Goal: Check status: Check status

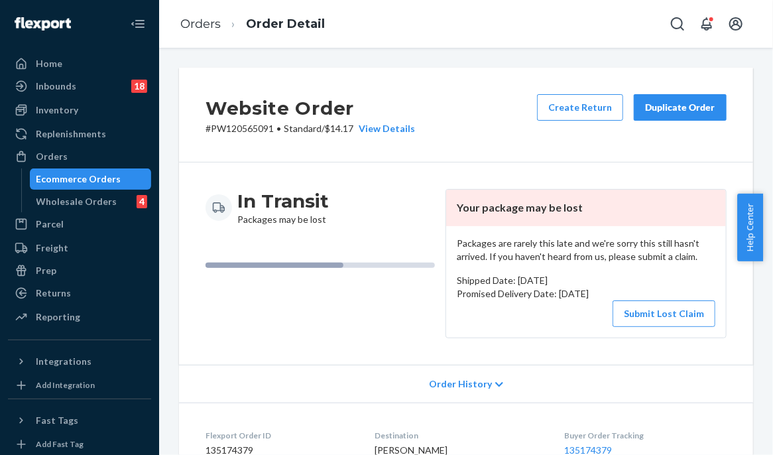
click at [75, 148] on div "Orders" at bounding box center [79, 156] width 141 height 19
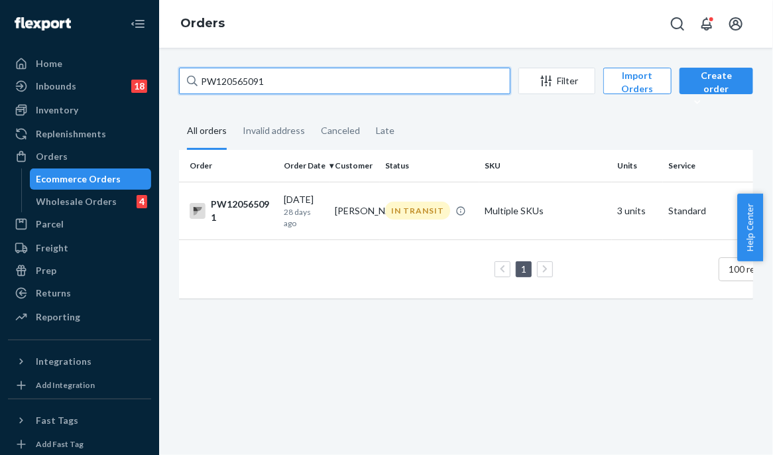
drag, startPoint x: 284, startPoint y: 87, endPoint x: 191, endPoint y: 79, distance: 93.2
click at [164, 80] on div "PW120565091 Filter Import Orders Create order Ecommerce order Removal order All…" at bounding box center [466, 251] width 614 height 407
paste input "PW120624590"
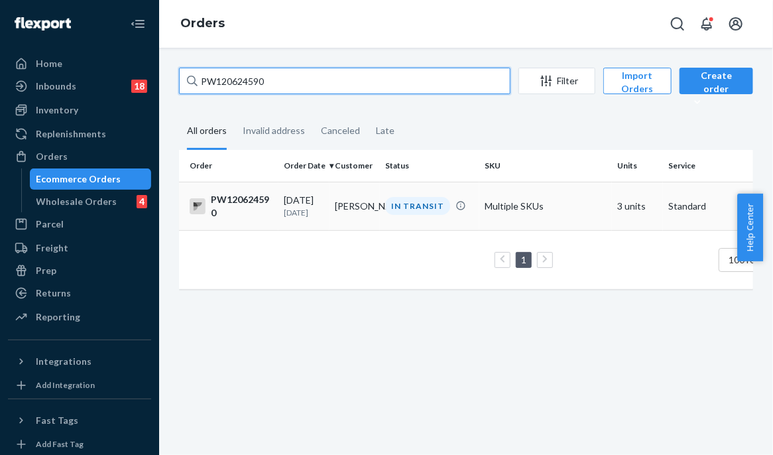
type input "PW120624590"
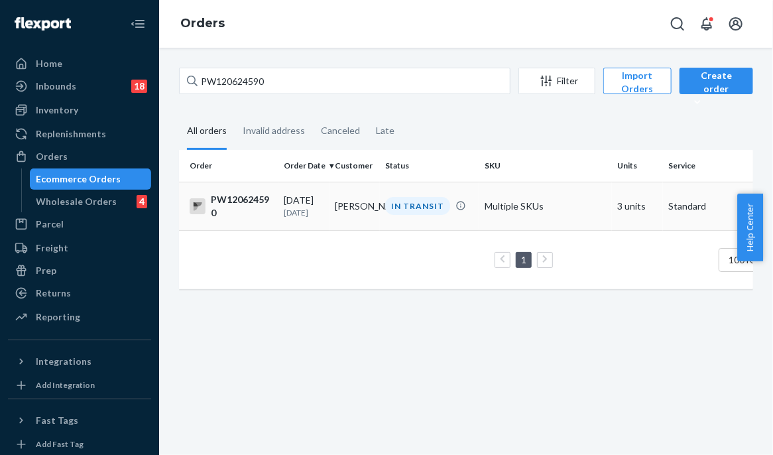
click at [423, 220] on td "IN TRANSIT" at bounding box center [429, 206] width 99 height 48
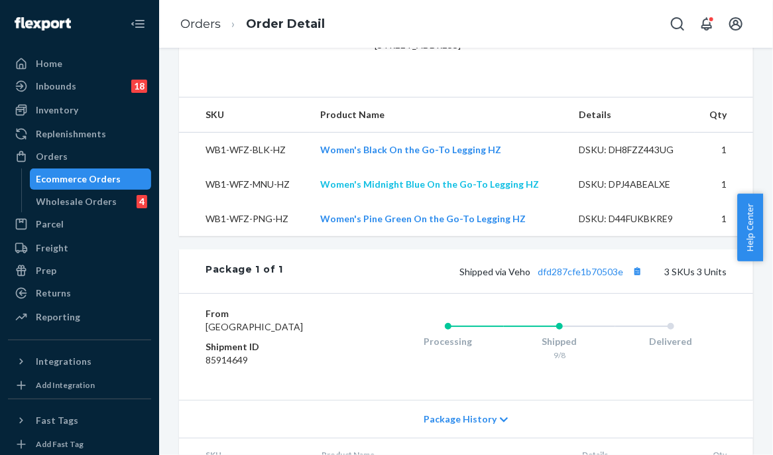
scroll to position [584, 0]
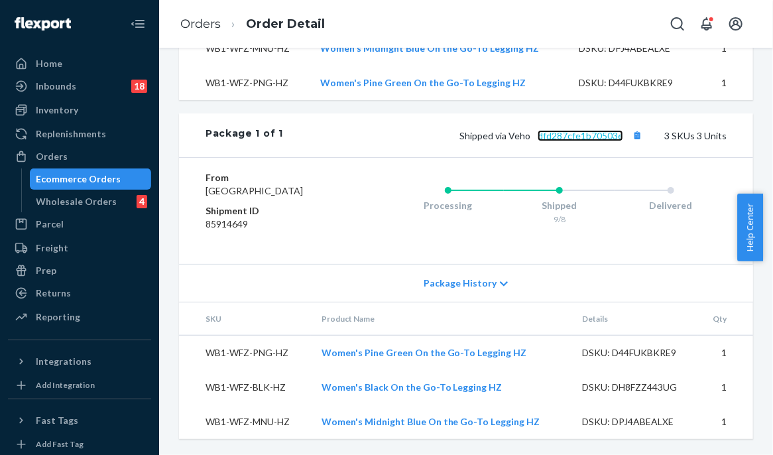
click at [552, 130] on link "dfd287cfe1b70503e" at bounding box center [581, 135] width 86 height 11
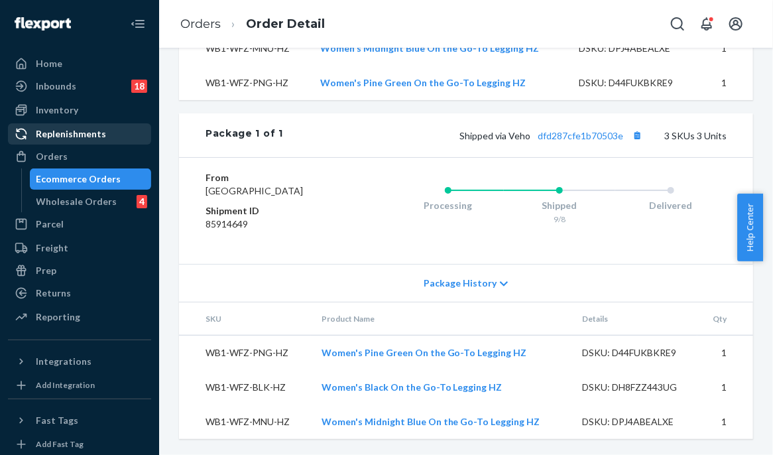
click at [85, 144] on link "Replenishments" at bounding box center [79, 133] width 143 height 21
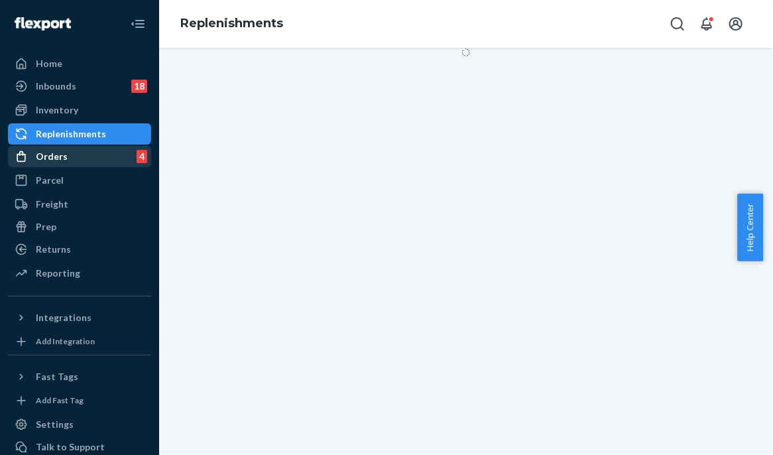
click at [85, 155] on div "Orders 4" at bounding box center [79, 156] width 141 height 19
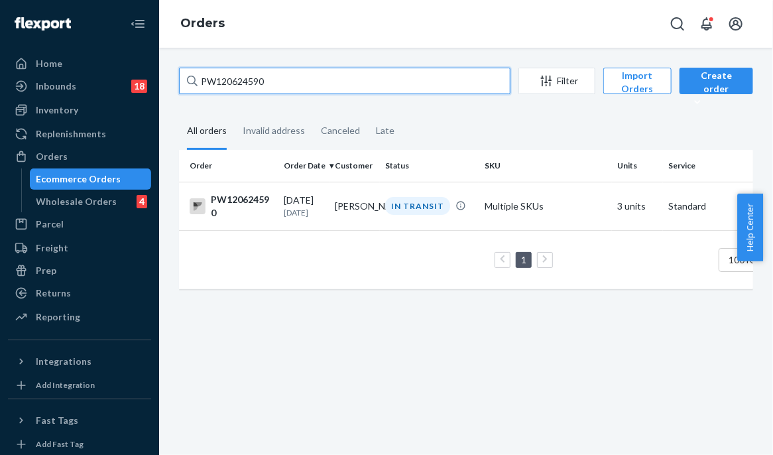
drag, startPoint x: 295, startPoint y: 79, endPoint x: 174, endPoint y: 73, distance: 120.9
click at [162, 70] on div "PW120624590 Filter Import Orders Create order Ecommerce order Removal order All…" at bounding box center [466, 251] width 614 height 407
paste input "PW120614685"
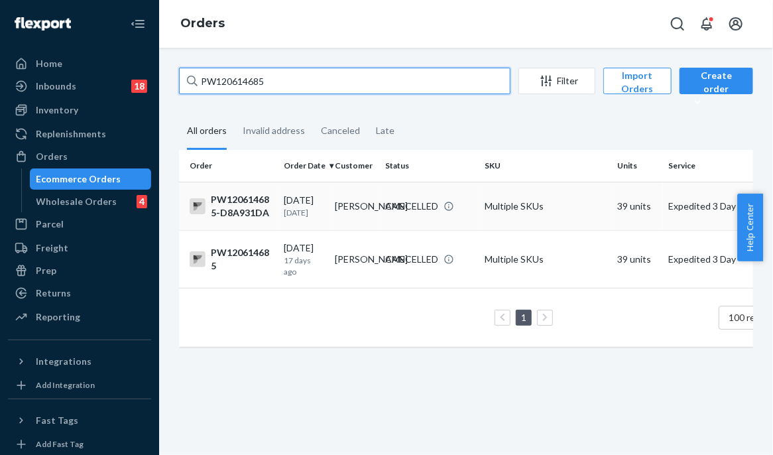
type input "PW120614685"
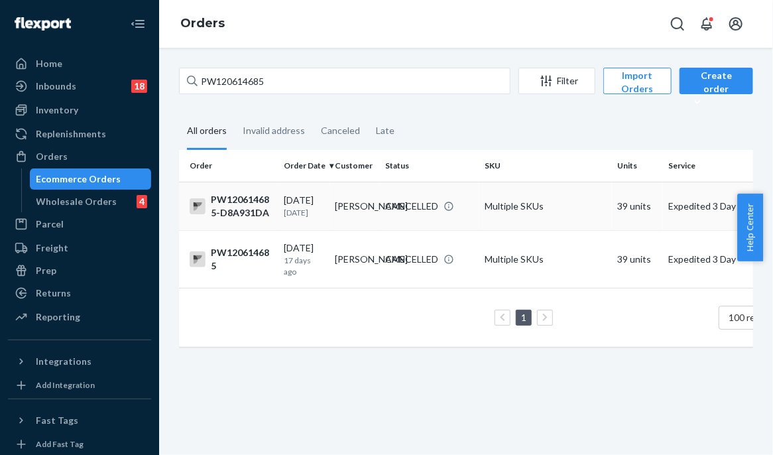
click at [415, 200] on td "CANCELLED" at bounding box center [429, 206] width 99 height 48
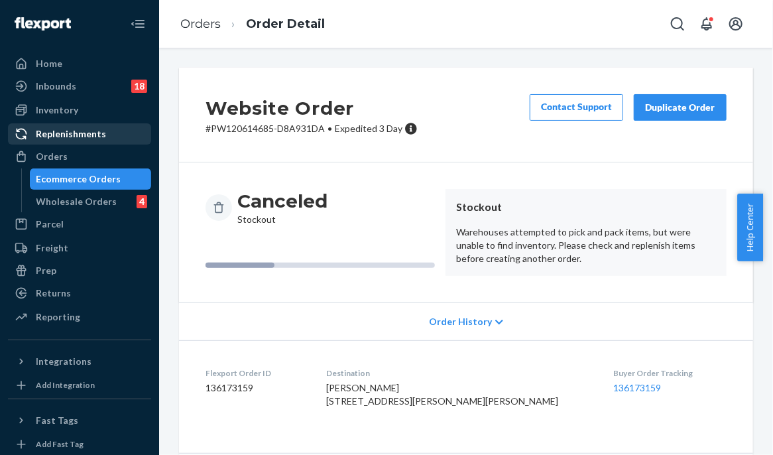
click at [86, 143] on div "Replenishments" at bounding box center [79, 134] width 141 height 19
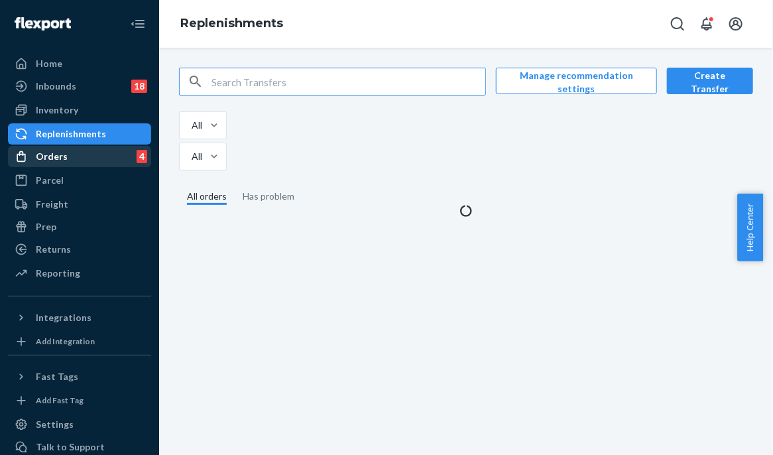
click at [85, 156] on div "Orders 4" at bounding box center [79, 156] width 141 height 19
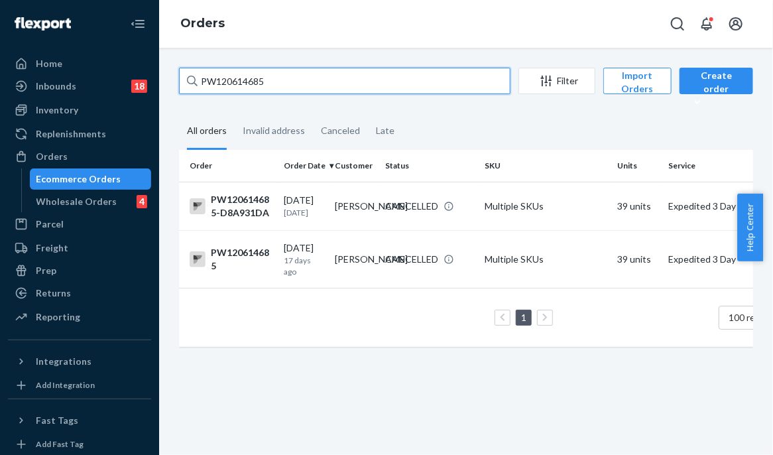
drag, startPoint x: 269, startPoint y: 82, endPoint x: 161, endPoint y: 83, distance: 108.8
click at [153, 81] on div "Home Inbounds 18 Shipping Plans Problems 18 Inventory Products Branded Packagin…" at bounding box center [386, 227] width 773 height 455
paste input "21298"
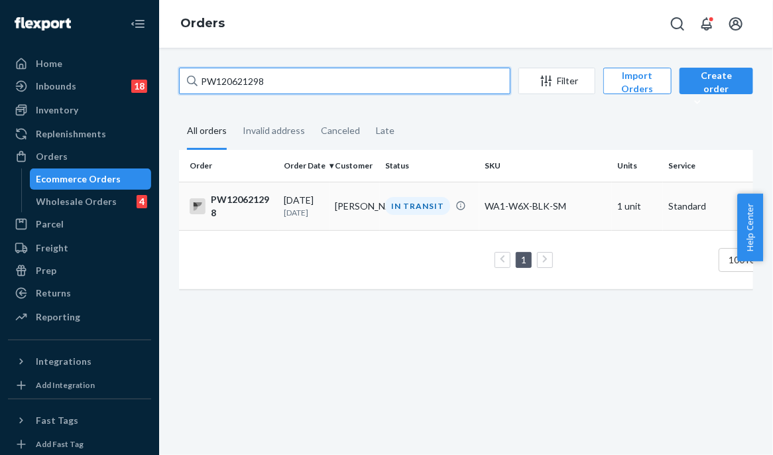
type input "PW120621298"
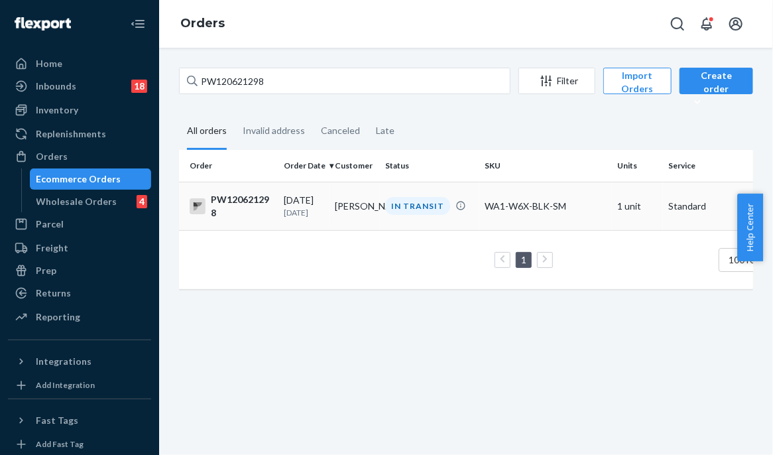
click at [424, 198] on td "IN TRANSIT" at bounding box center [429, 206] width 99 height 48
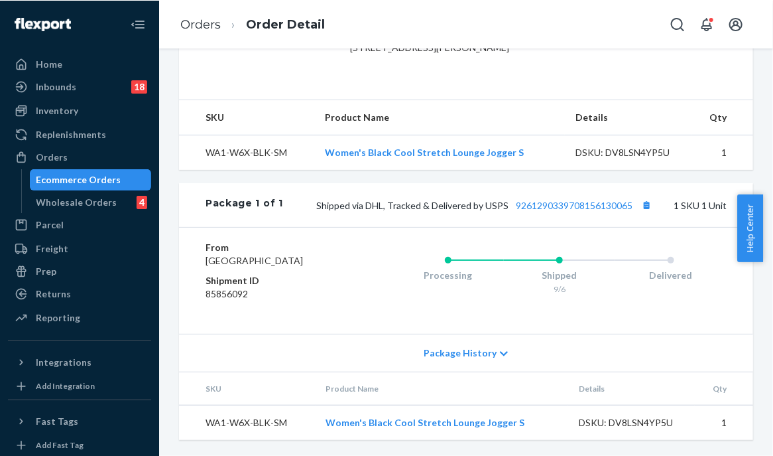
scroll to position [446, 0]
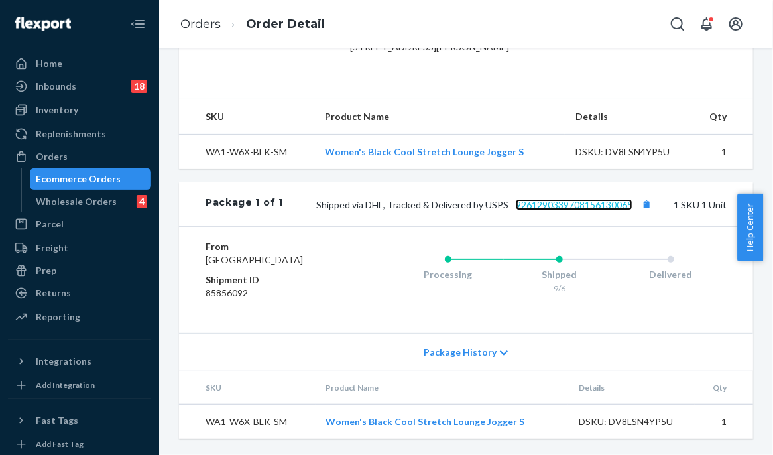
click at [565, 199] on link "9261290339708156130065" at bounding box center [574, 204] width 117 height 11
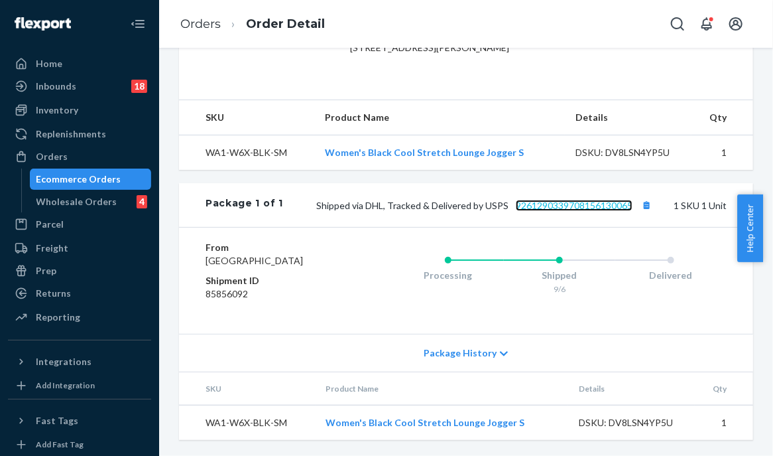
scroll to position [445, 0]
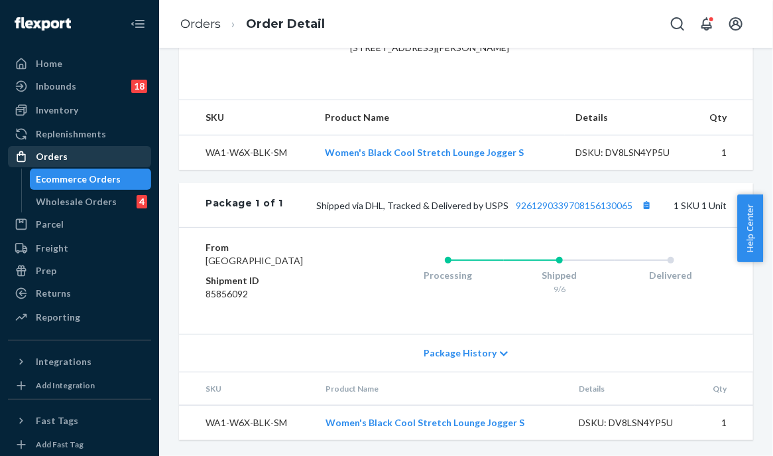
click at [110, 161] on div "Orders" at bounding box center [79, 156] width 141 height 19
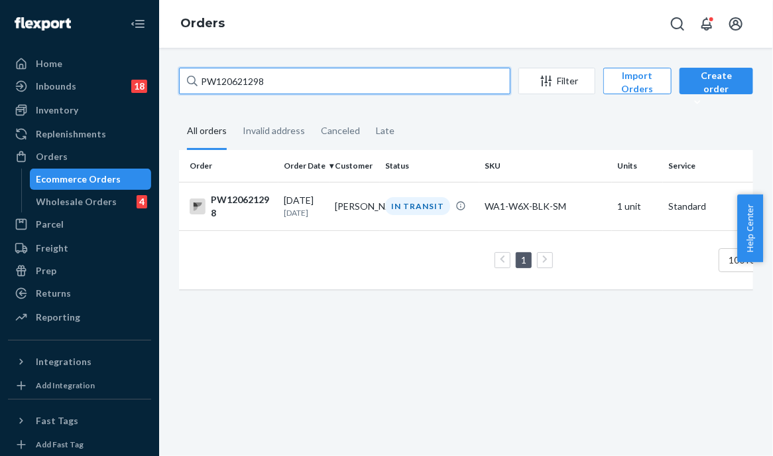
drag, startPoint x: 277, startPoint y: 82, endPoint x: 194, endPoint y: 76, distance: 83.1
click at [194, 76] on div "PW120621298" at bounding box center [345, 81] width 332 height 27
paste input "43694"
type input "PW120643694"
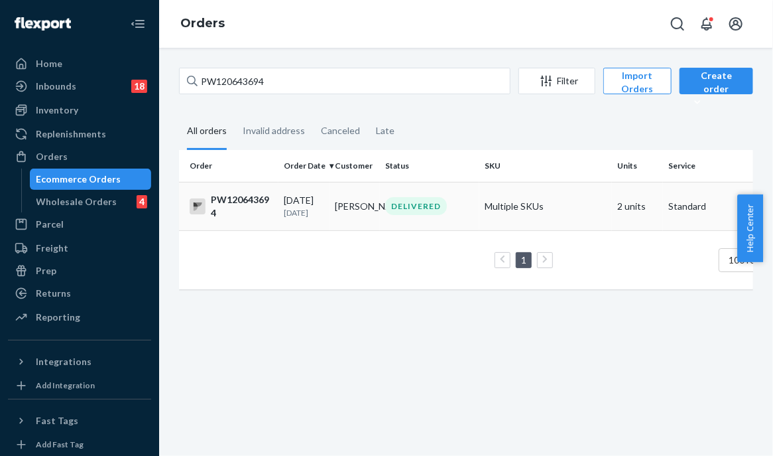
click at [390, 203] on div "DELIVERED" at bounding box center [416, 206] width 62 height 18
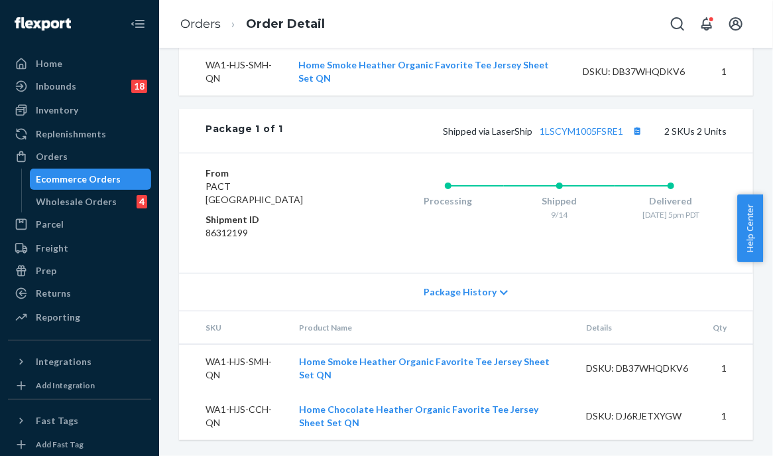
scroll to position [567, 0]
click at [578, 129] on link "1LSCYM1005FSRE1" at bounding box center [582, 130] width 84 height 11
click at [108, 153] on div "Orders" at bounding box center [79, 156] width 141 height 19
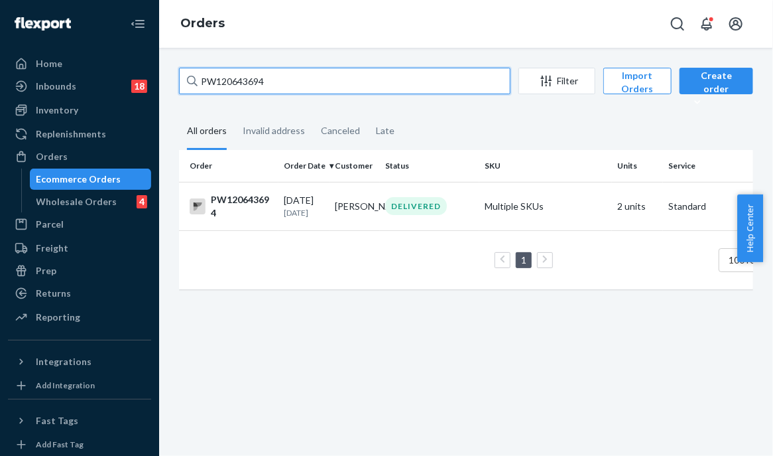
drag, startPoint x: 281, startPoint y: 80, endPoint x: 192, endPoint y: 80, distance: 89.5
click at [192, 80] on div "PW120643694" at bounding box center [345, 81] width 332 height 27
paste input "07459"
type input "PW120607459"
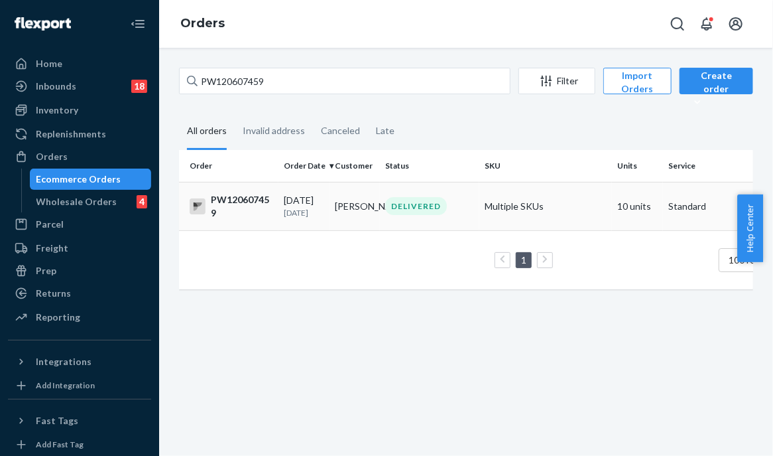
click at [421, 208] on div "DELIVERED" at bounding box center [416, 206] width 62 height 18
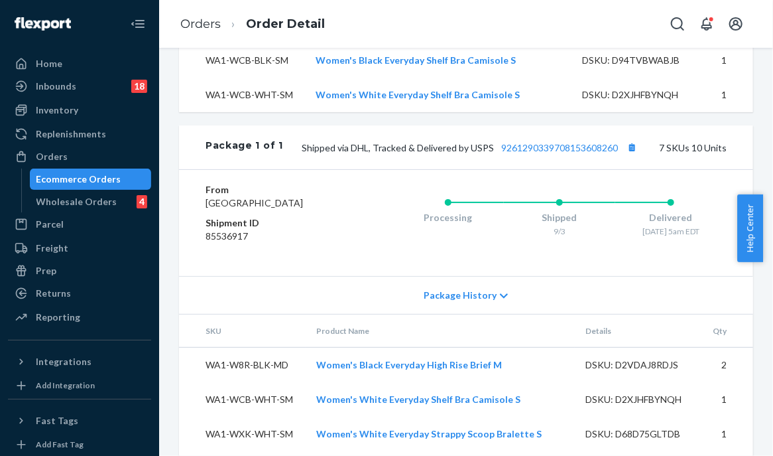
scroll to position [859, 0]
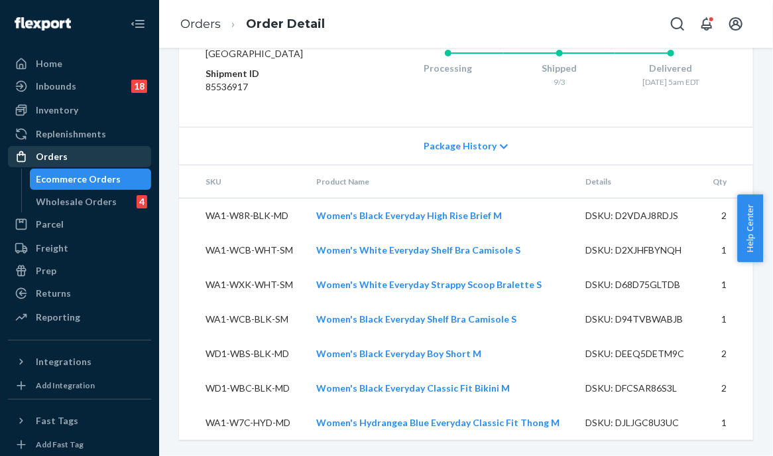
click at [80, 153] on div "Orders" at bounding box center [79, 156] width 141 height 19
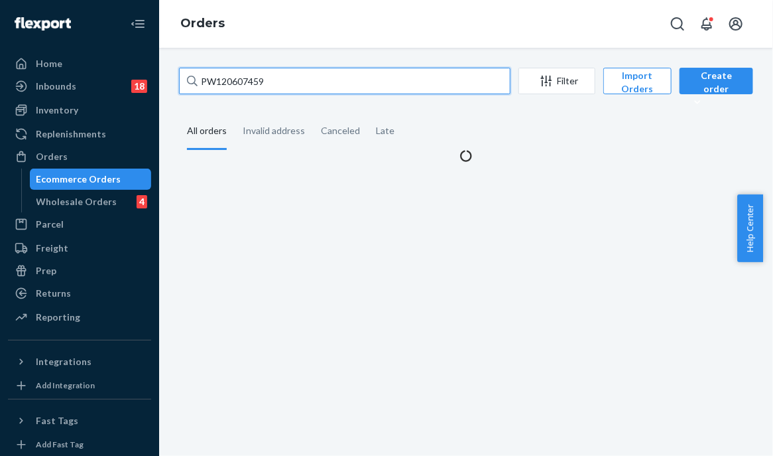
drag, startPoint x: 281, startPoint y: 84, endPoint x: 166, endPoint y: 90, distance: 114.2
click at [166, 90] on div "PW120607459 Filter Import Orders Create order Ecommerce order Removal order All…" at bounding box center [466, 252] width 614 height 408
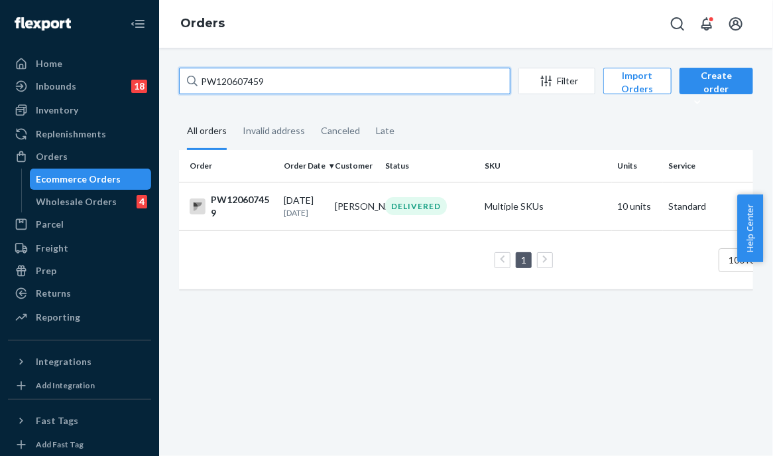
paste input "596138"
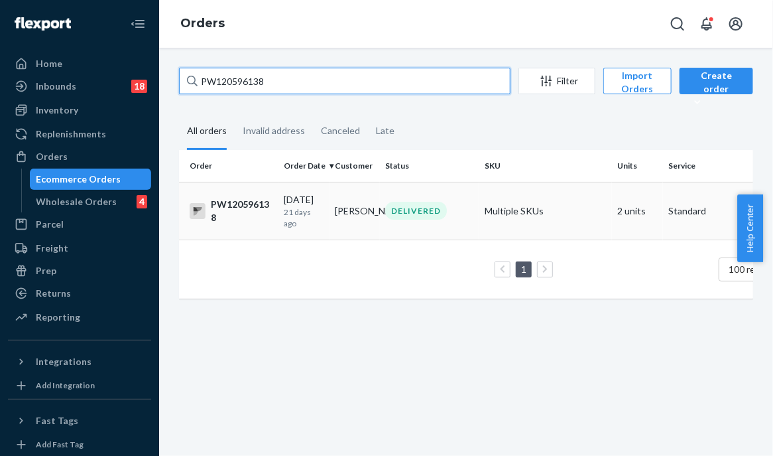
type input "PW120596138"
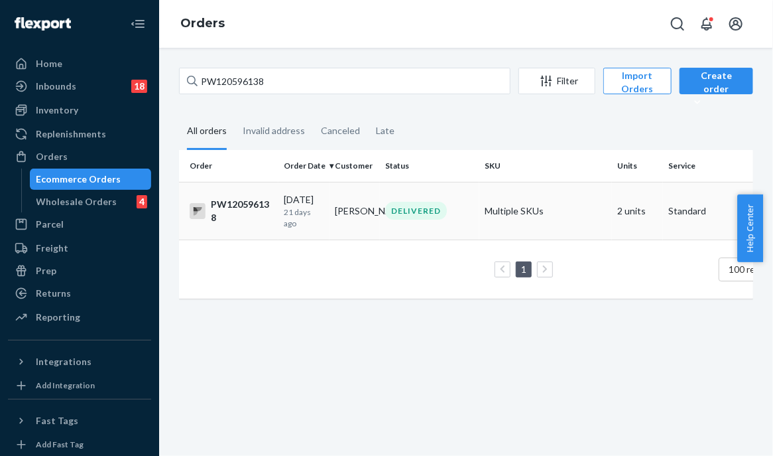
click at [376, 210] on td "[PERSON_NAME]" at bounding box center [355, 211] width 51 height 58
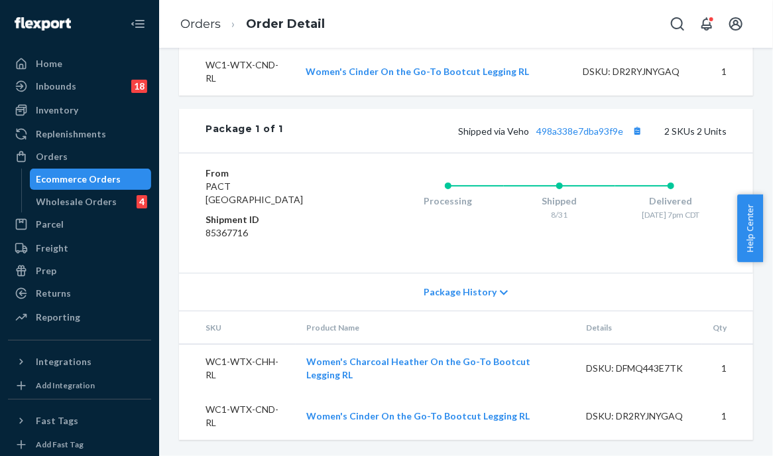
scroll to position [36, 0]
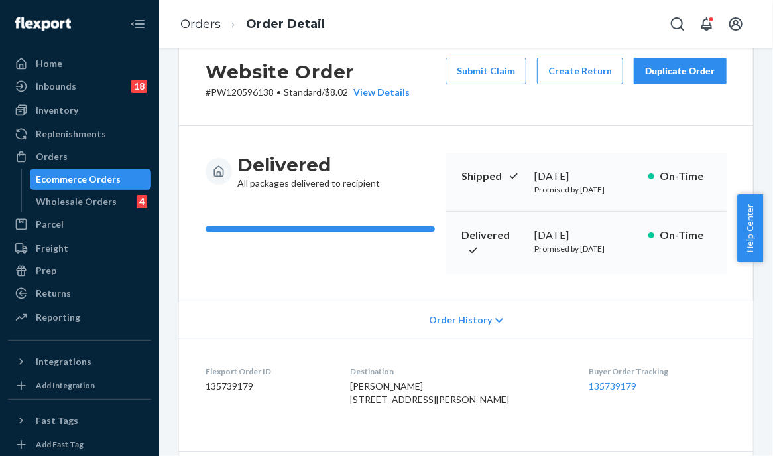
drag, startPoint x: 379, startPoint y: 283, endPoint x: 182, endPoint y: 184, distance: 221.0
click at [182, 184] on div "Delivered All packages delivered to recipient Shipped [DATE] Promised by [DATE]…" at bounding box center [466, 213] width 574 height 174
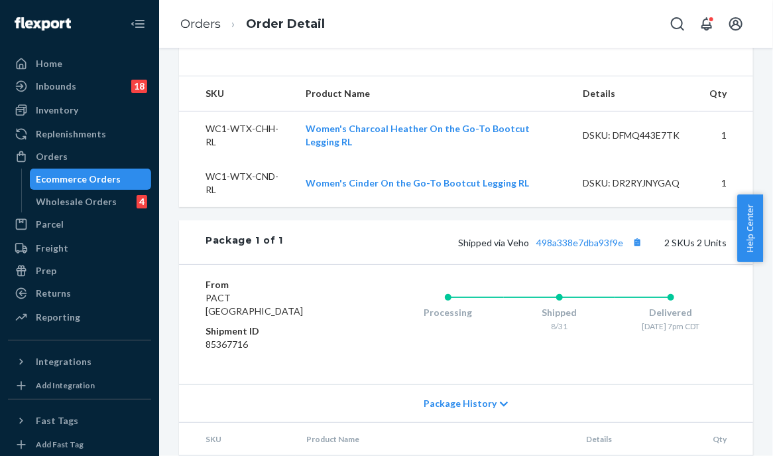
scroll to position [434, 0]
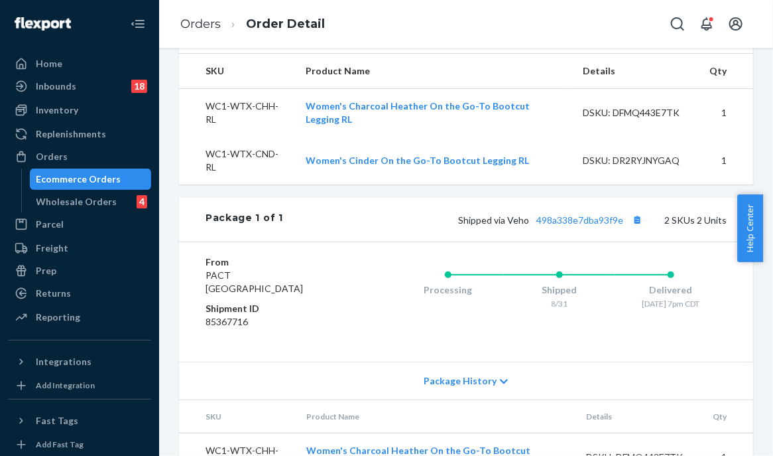
click at [520, 226] on span "Shipped via Veho 498a338e7dba93f9e" at bounding box center [552, 219] width 188 height 11
drag, startPoint x: 523, startPoint y: 265, endPoint x: 499, endPoint y: 265, distance: 23.2
click at [499, 226] on span "Shipped via Veho 498a338e7dba93f9e" at bounding box center [552, 219] width 188 height 11
click at [393, 228] on div "Shipped via Veho 498a338e7dba93f9e 2 SKUs 2 Units" at bounding box center [505, 219] width 444 height 17
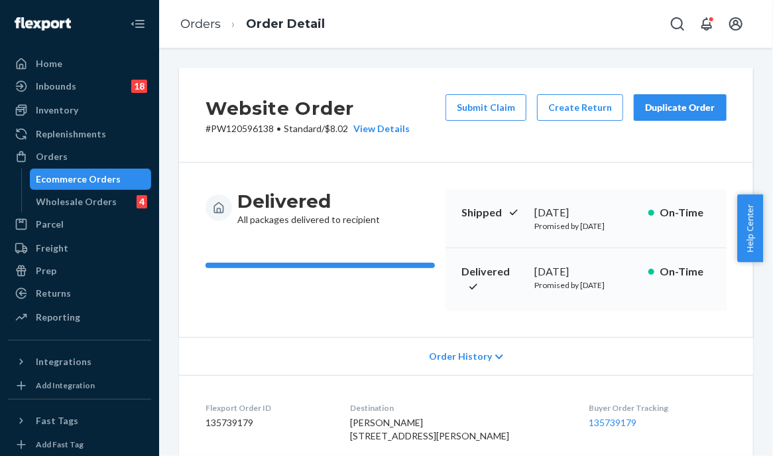
scroll to position [265, 0]
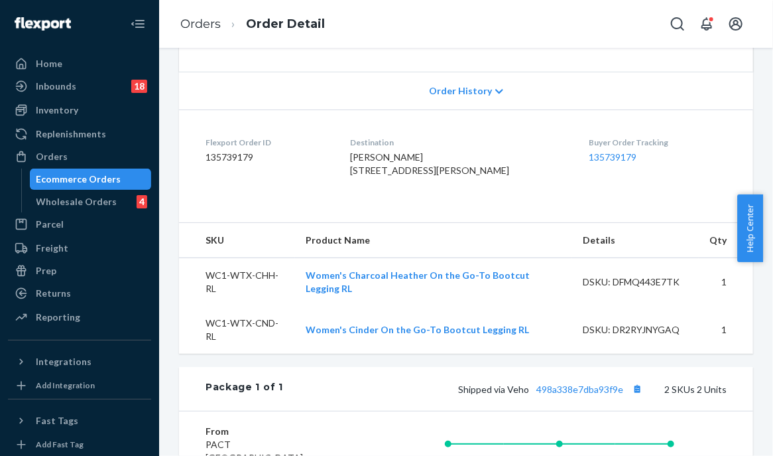
click at [188, 209] on dl "Flexport Order ID 135739179 Destination [PERSON_NAME] [STREET_ADDRESS][PERSON_N…" at bounding box center [466, 158] width 574 height 99
click at [85, 147] on div "Orders" at bounding box center [79, 156] width 141 height 19
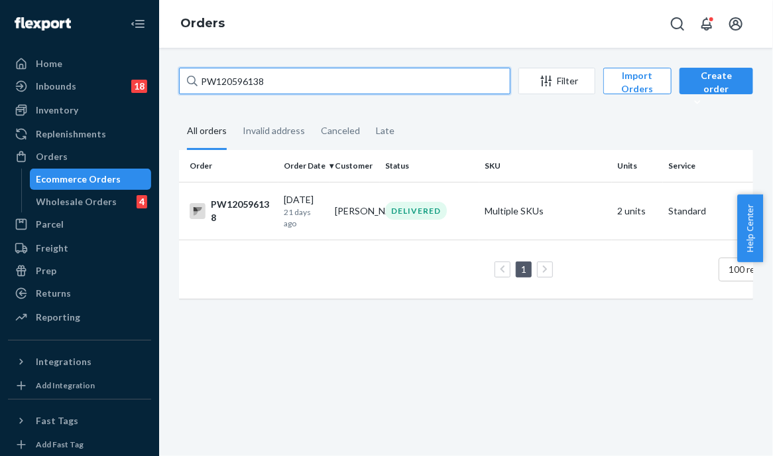
drag, startPoint x: 289, startPoint y: 71, endPoint x: 273, endPoint y: 80, distance: 19.0
click at [273, 80] on input "PW120596138" at bounding box center [345, 81] width 332 height 27
drag, startPoint x: 273, startPoint y: 80, endPoint x: 139, endPoint y: 80, distance: 134.0
click at [139, 80] on div "Home Inbounds 18 Shipping Plans Problems 18 Inventory Products Branded Packagin…" at bounding box center [386, 228] width 773 height 456
paste input "633832"
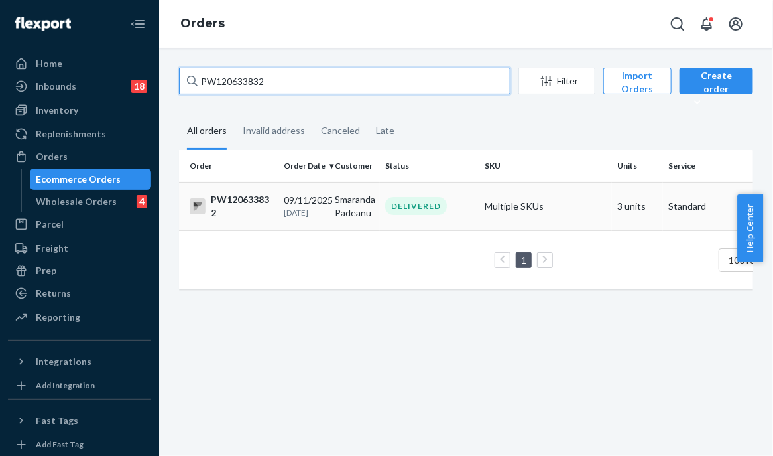
type input "PW120633832"
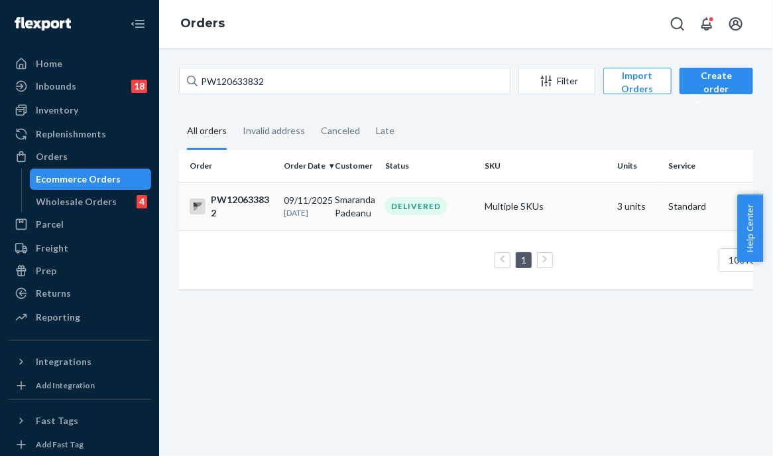
click at [377, 208] on td "Smaranda Padeanu" at bounding box center [355, 206] width 51 height 48
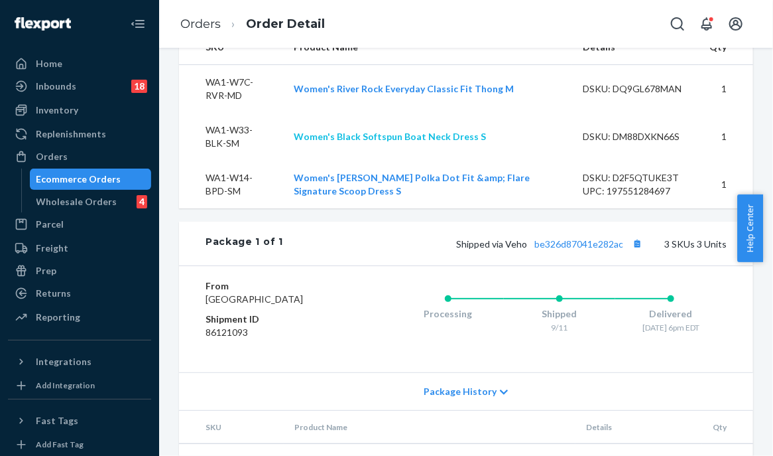
scroll to position [663, 0]
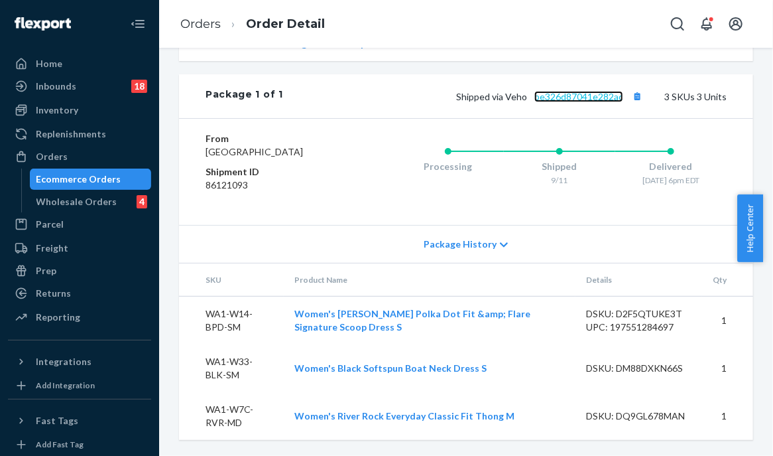
click at [558, 91] on link "be326d87041e282ac" at bounding box center [579, 96] width 89 height 11
click at [54, 157] on div "Orders" at bounding box center [52, 156] width 32 height 13
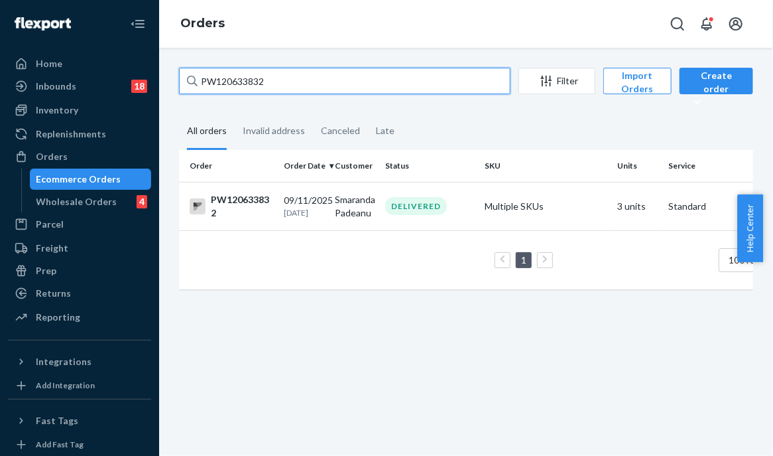
drag, startPoint x: 287, startPoint y: 80, endPoint x: 212, endPoint y: 67, distance: 76.0
click at [143, 69] on div "Home Inbounds 18 Shipping Plans Problems 18 Inventory Products Branded Packagin…" at bounding box center [386, 228] width 773 height 456
paste input "[PERSON_NAME] Luxe Knit Boatneck Sweater XS"
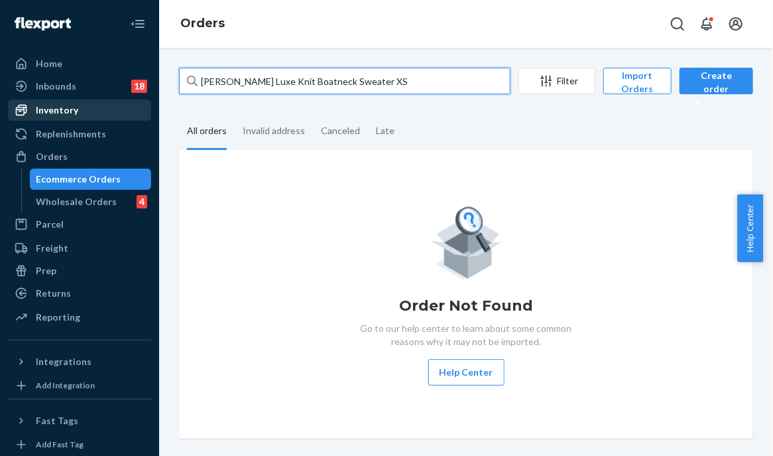
type input "[PERSON_NAME] Luxe Knit Boatneck Sweater XS"
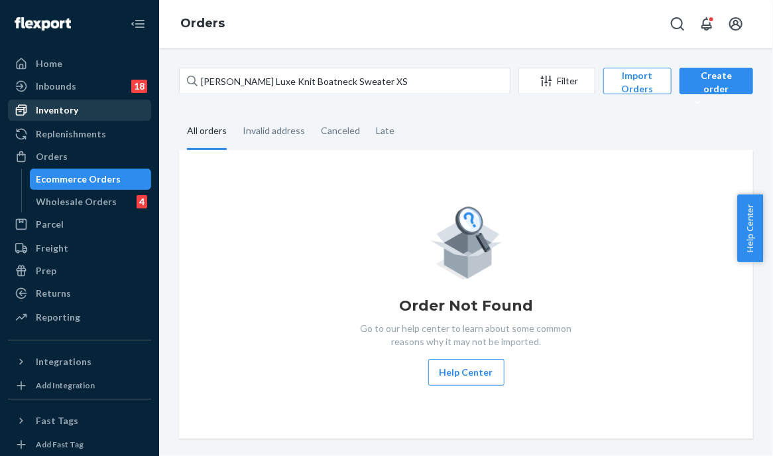
click at [72, 108] on div "Inventory" at bounding box center [57, 109] width 42 height 13
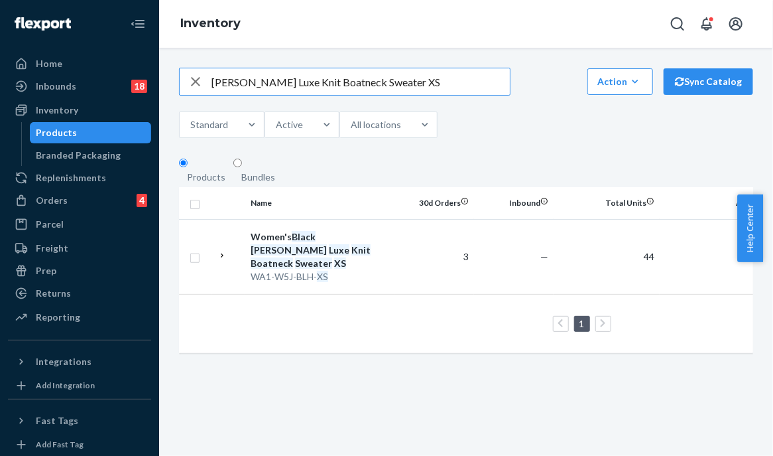
drag, startPoint x: 276, startPoint y: 88, endPoint x: 175, endPoint y: 84, distance: 100.9
click at [175, 84] on div "[PERSON_NAME] Luxe Knit Boatneck Sweater XS Action Create product Create bundle…" at bounding box center [466, 217] width 594 height 298
type input "river rock Luxe Knit Boatneck Sweater XS"
